Goal: Task Accomplishment & Management: Manage account settings

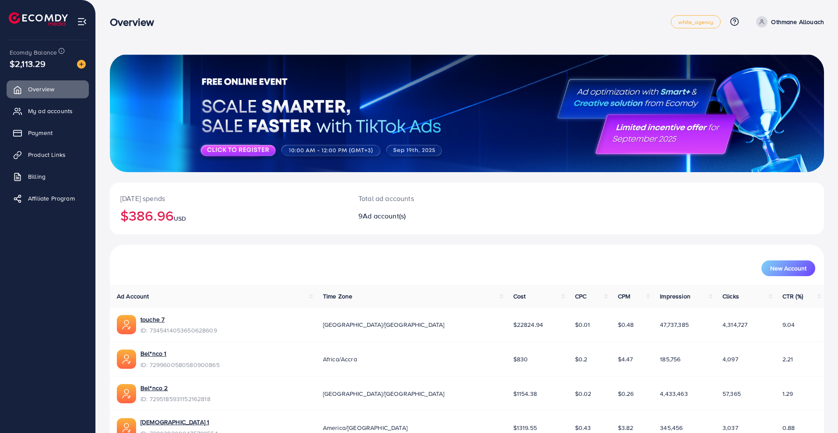
scroll to position [221, 0]
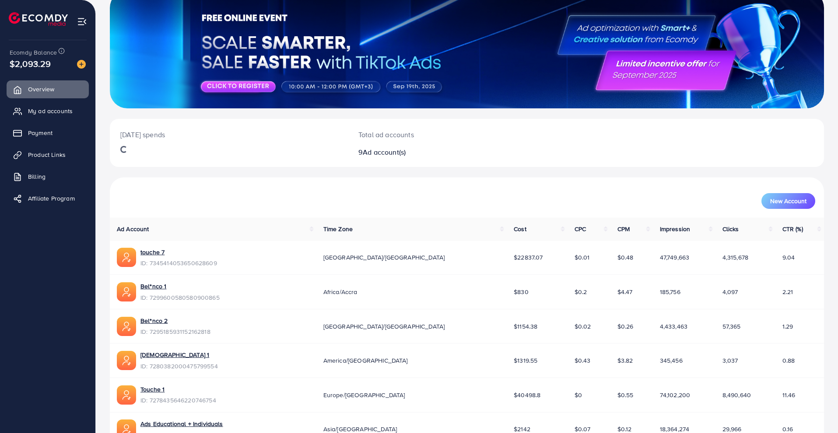
scroll to position [64, 0]
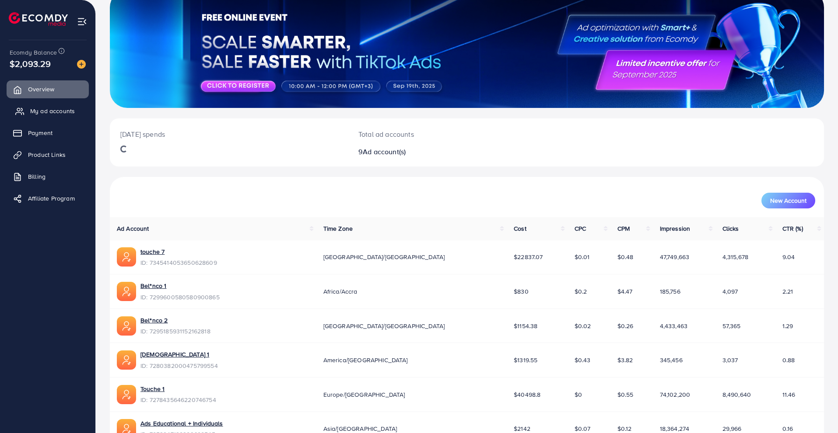
click at [75, 102] on link "My ad accounts" at bounding box center [48, 110] width 82 height 17
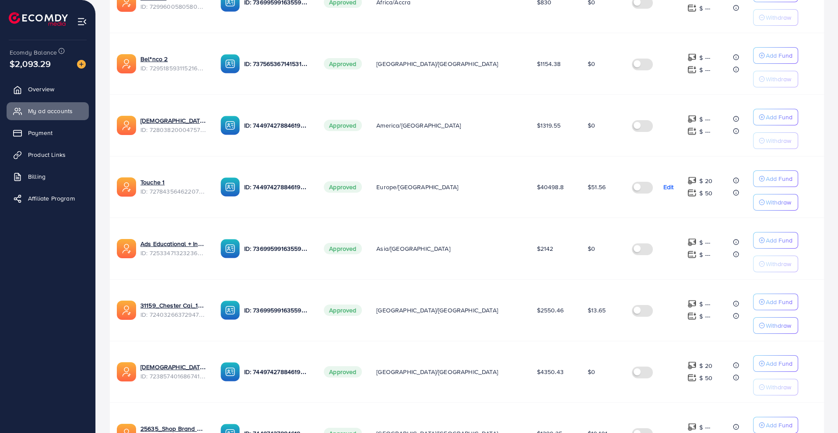
scroll to position [302, 0]
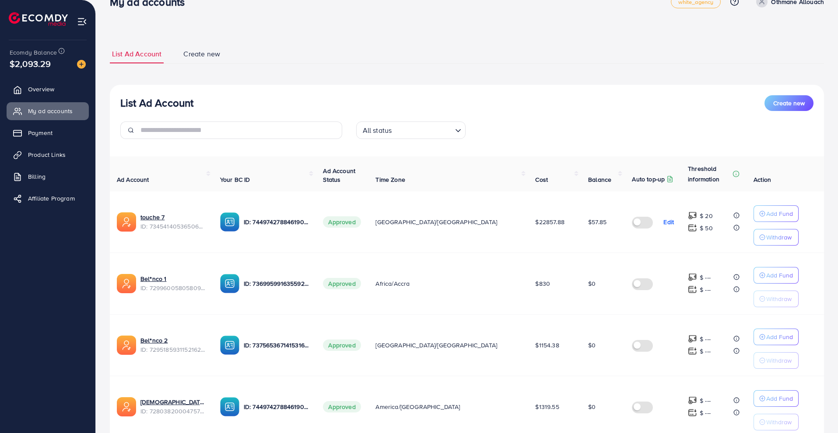
scroll to position [7, 0]
